Goal: Check status: Check status

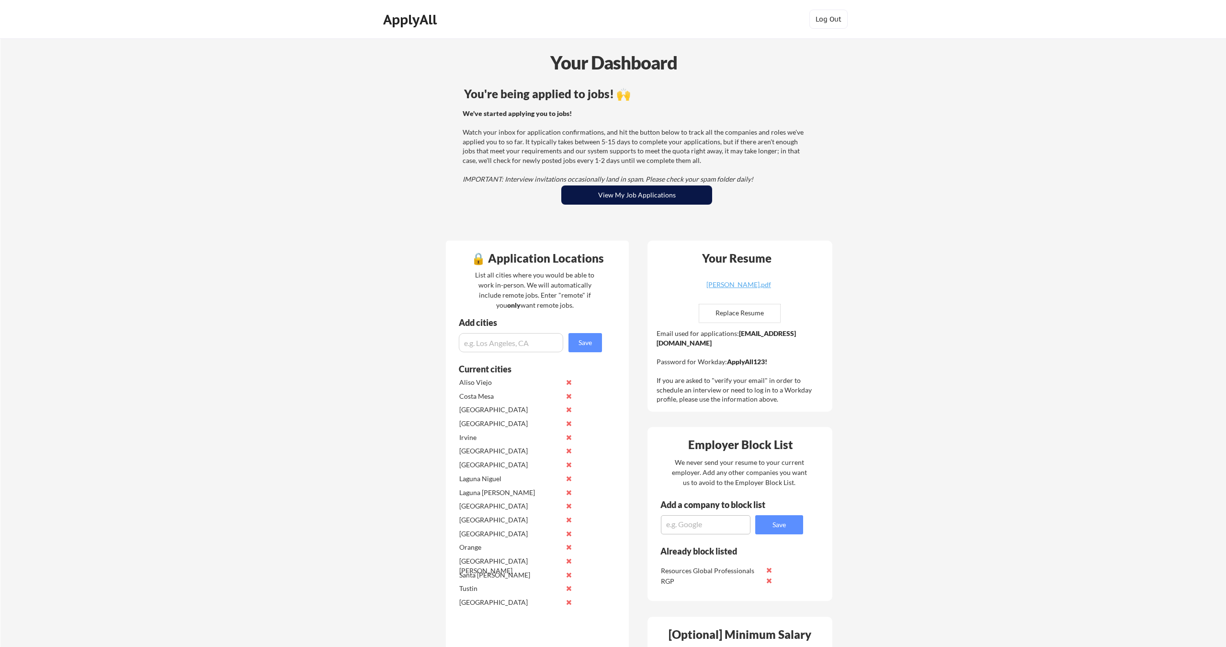
click at [613, 197] on button "View My Job Applications" at bounding box center [636, 194] width 151 height 19
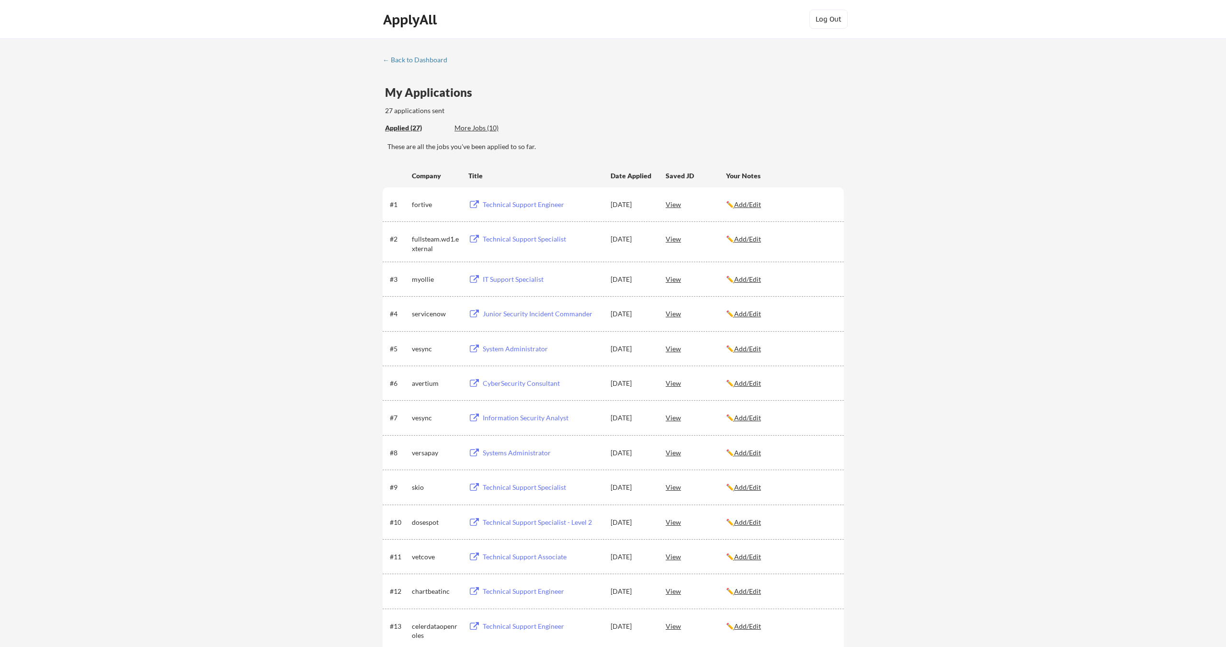
click at [633, 175] on div "Date Applied" at bounding box center [632, 176] width 42 height 10
click at [470, 174] on div "Title" at bounding box center [534, 176] width 133 height 10
click at [515, 420] on div "Information Security Analyst" at bounding box center [542, 418] width 119 height 10
click at [518, 384] on div "CyberSecurity Consultant" at bounding box center [542, 383] width 119 height 10
click at [514, 356] on div "System Administrator" at bounding box center [540, 348] width 121 height 17
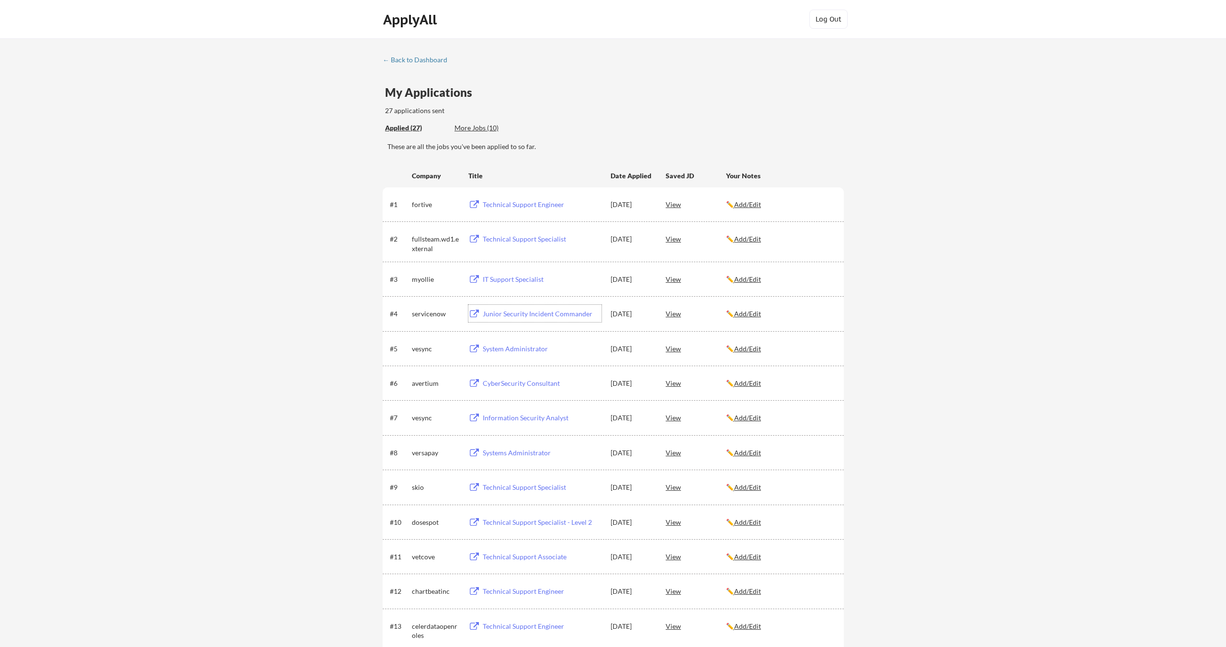
click at [524, 312] on div "Junior Security Incident Commander" at bounding box center [542, 314] width 119 height 10
click at [501, 281] on div "IT Support Specialist" at bounding box center [542, 279] width 119 height 10
click at [530, 237] on div "Technical Support Specialist" at bounding box center [542, 239] width 119 height 10
click at [534, 207] on div "Technical Support Engineer" at bounding box center [542, 205] width 119 height 10
click at [488, 129] on div "More Jobs (10)" at bounding box center [490, 128] width 70 height 10
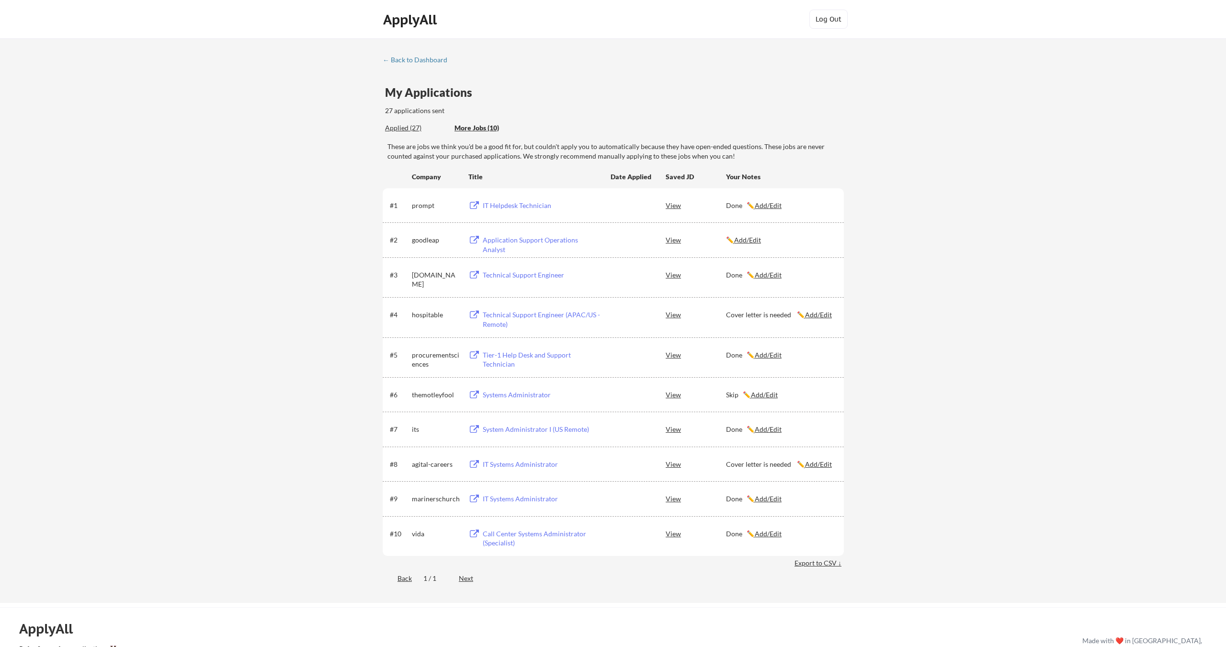
click at [516, 244] on div "Application Support Operations Analyst" at bounding box center [542, 244] width 119 height 19
